Goal: Find specific page/section: Find specific page/section

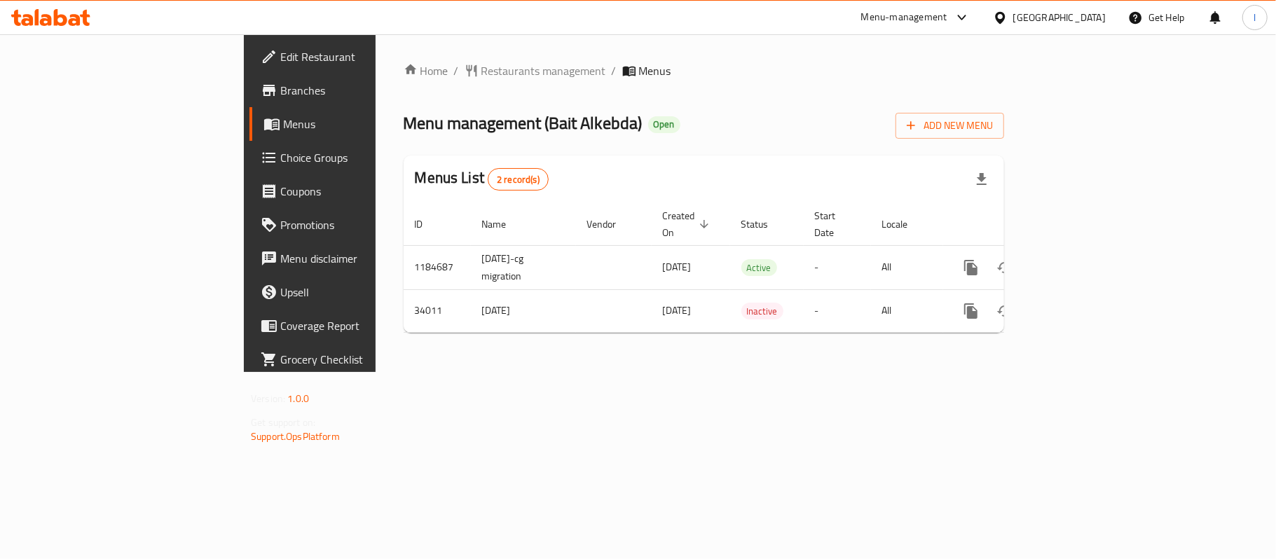
click at [453, 94] on div "Home / Restaurants management / Menus Menu management ( Bait Alkebda ) Open Add…" at bounding box center [704, 203] width 600 height 282
click at [481, 69] on span "Restaurants management" at bounding box center [543, 70] width 125 height 17
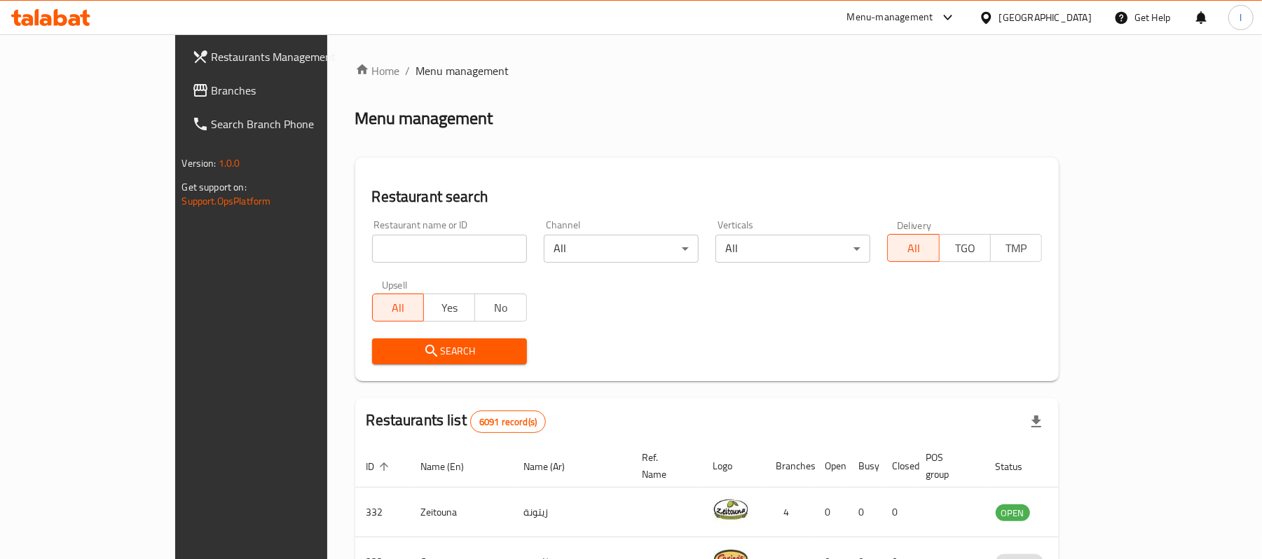
click at [372, 244] on input "search" at bounding box center [449, 249] width 155 height 28
paste input "17428"
type input "17428"
click button "Search" at bounding box center [449, 351] width 155 height 26
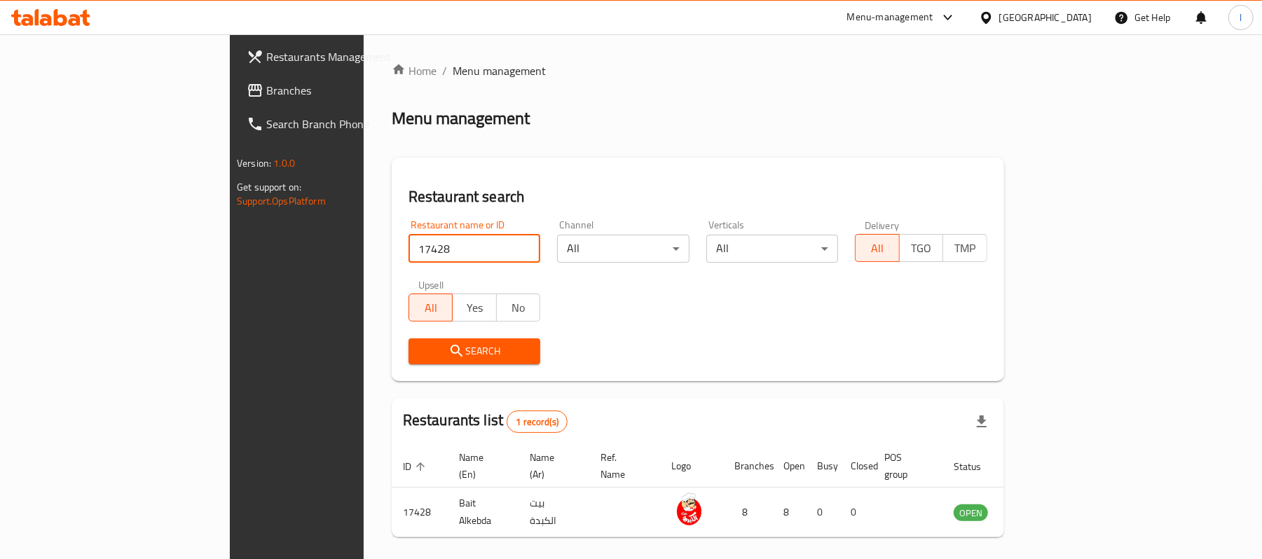
click at [266, 84] on span "Branches" at bounding box center [347, 90] width 163 height 17
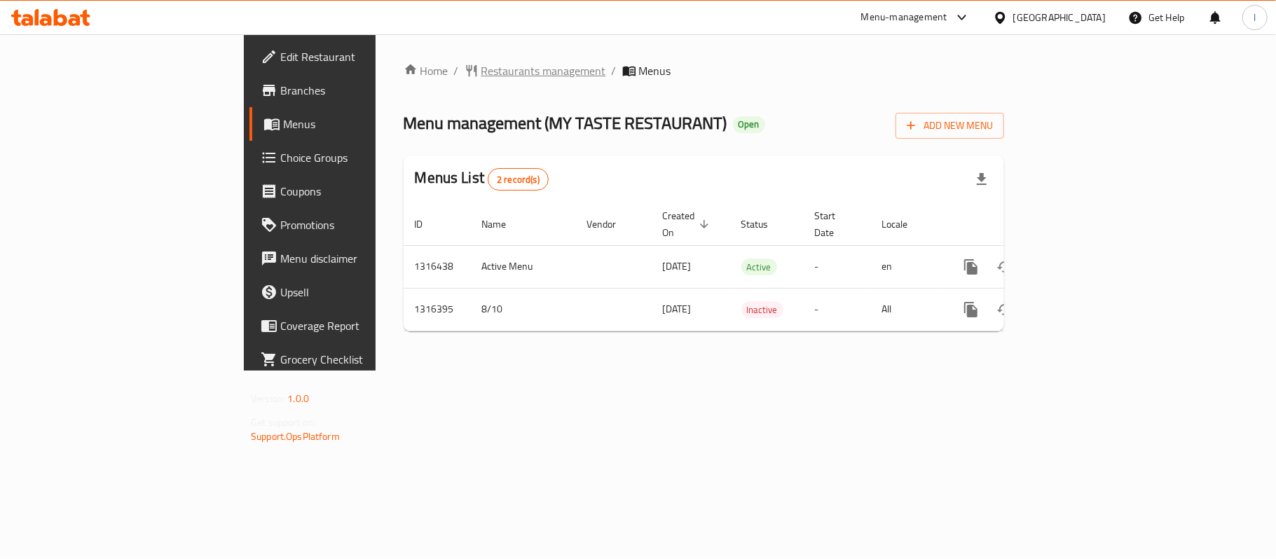
click at [481, 73] on span "Restaurants management" at bounding box center [543, 70] width 125 height 17
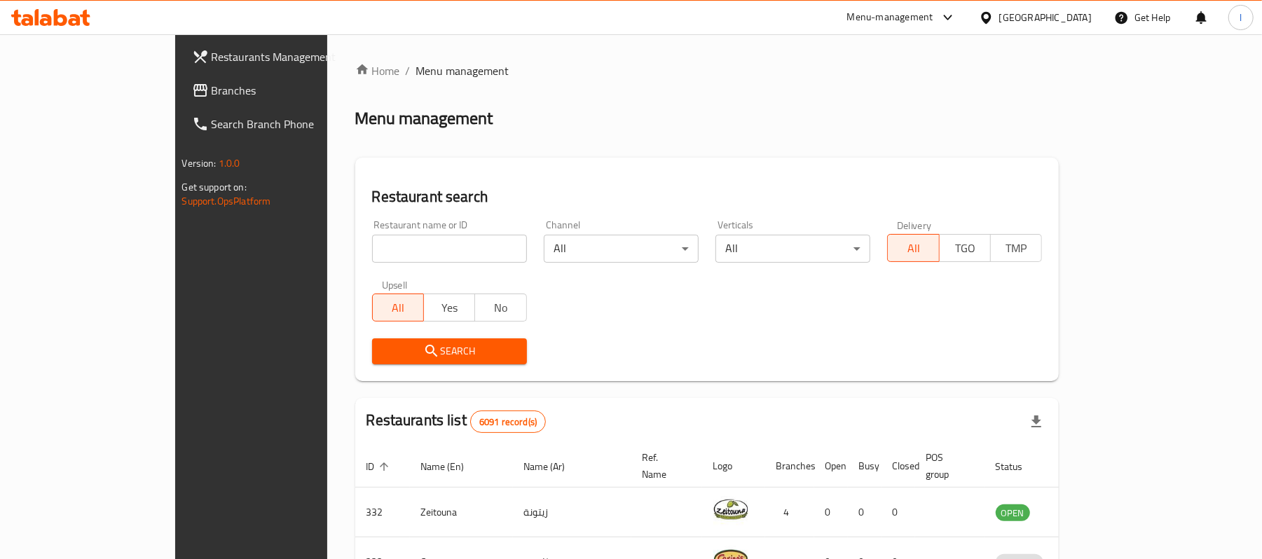
click at [372, 238] on input "search" at bounding box center [449, 249] width 155 height 28
paste input "707617"
type input "707617"
click button "Search" at bounding box center [449, 351] width 155 height 26
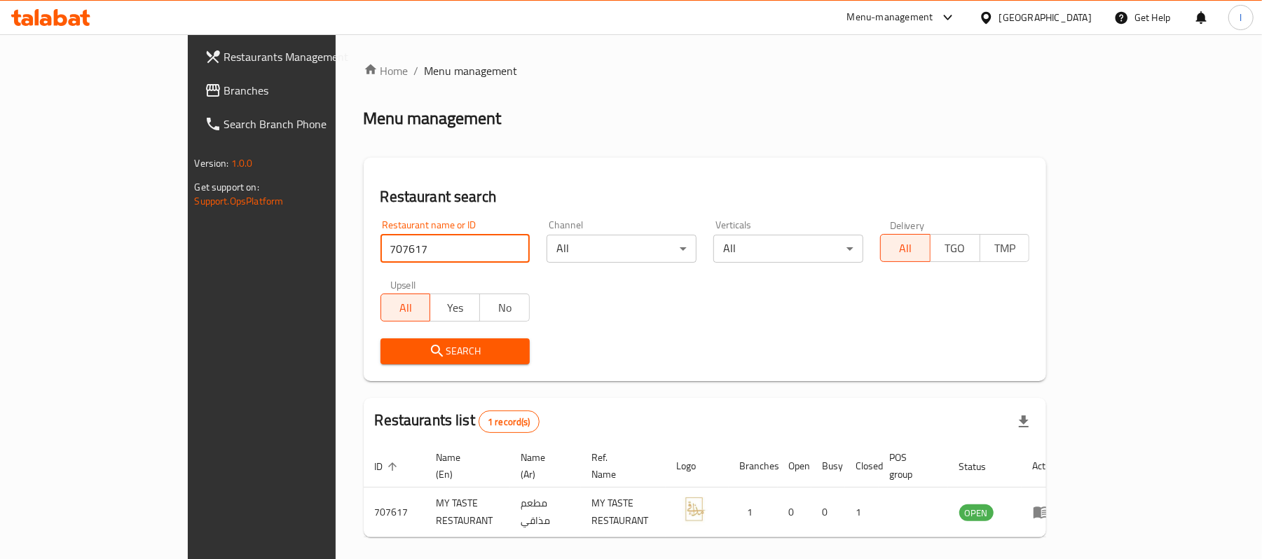
click at [224, 90] on span "Branches" at bounding box center [305, 90] width 163 height 17
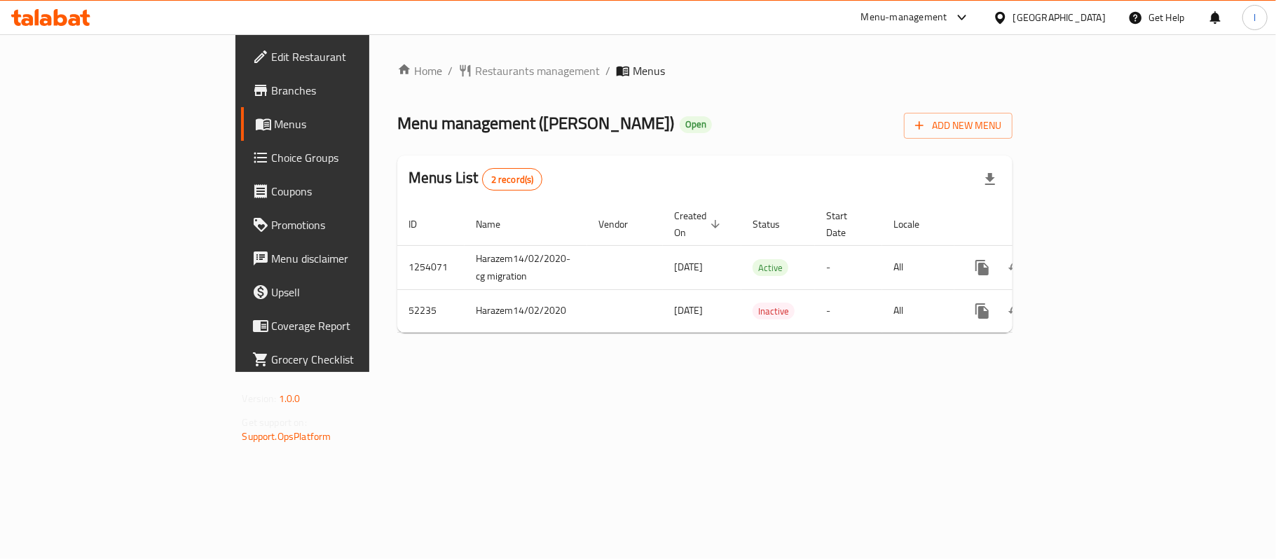
click at [616, 77] on icon "breadcrumb" at bounding box center [623, 71] width 14 height 14
click at [475, 71] on span "Restaurants management" at bounding box center [537, 70] width 125 height 17
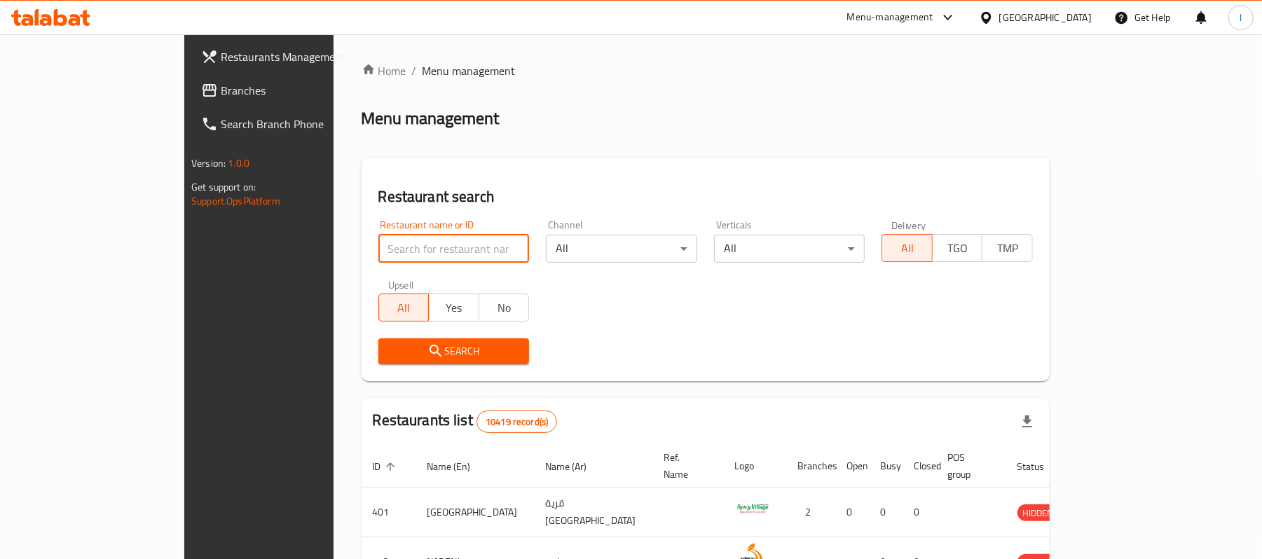
click at [378, 241] on input "search" at bounding box center [453, 249] width 151 height 28
paste input "26018"
type input "26018"
click button "Search" at bounding box center [453, 351] width 151 height 26
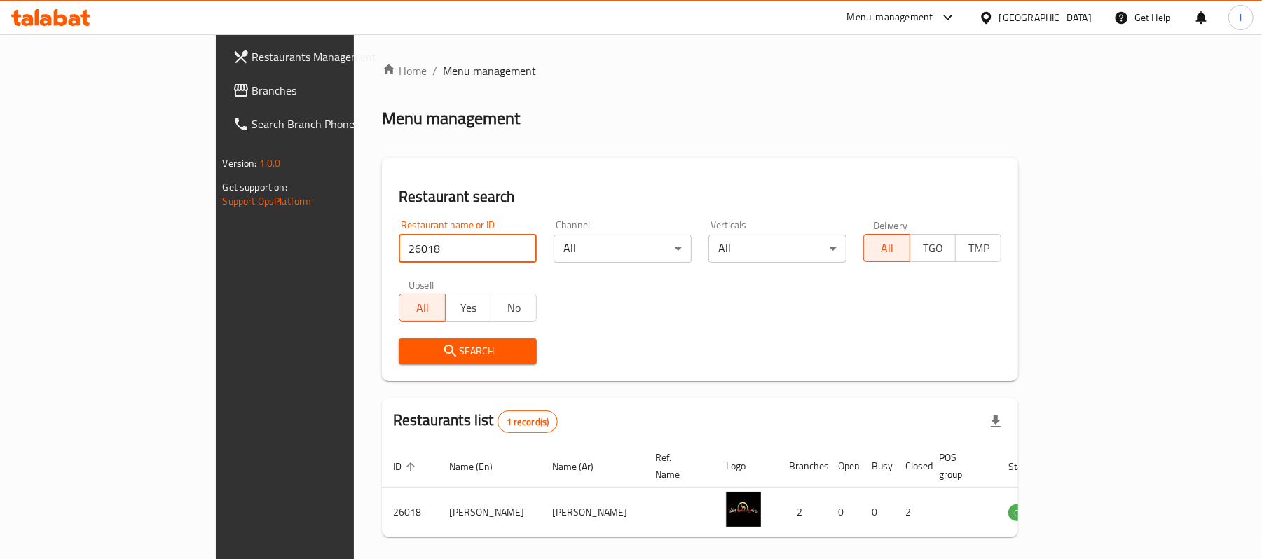
click at [252, 82] on span "Branches" at bounding box center [333, 90] width 163 height 17
